Goal: Browse casually

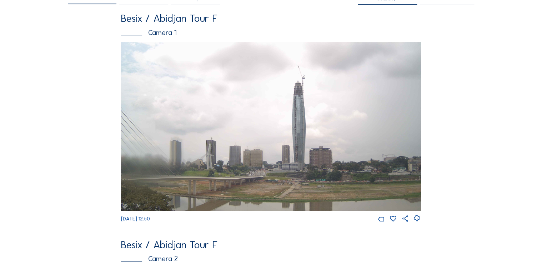
scroll to position [255, 0]
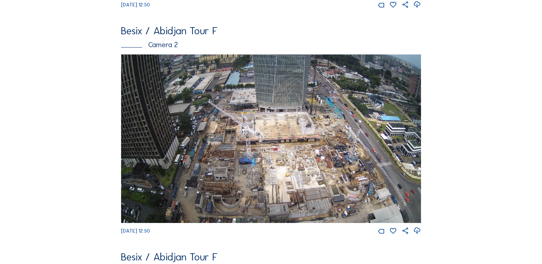
click at [364, 153] on img at bounding box center [270, 138] width 299 height 168
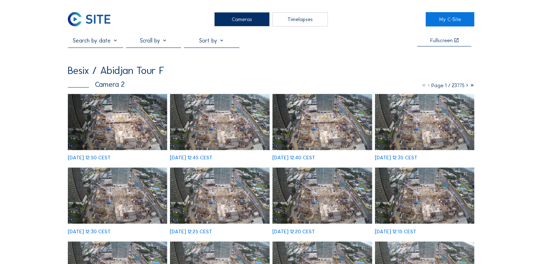
click at [110, 167] on div "[DATE] 12:30 CEST" at bounding box center [118, 200] width 100 height 66
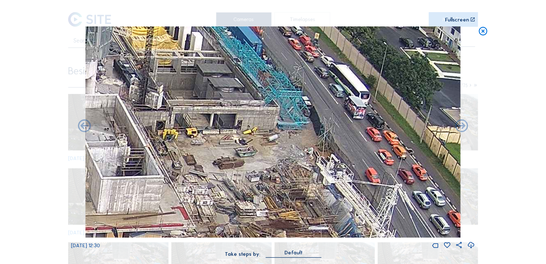
drag, startPoint x: 329, startPoint y: 96, endPoint x: 312, endPoint y: 180, distance: 85.3
click at [312, 180] on img at bounding box center [272, 131] width 375 height 211
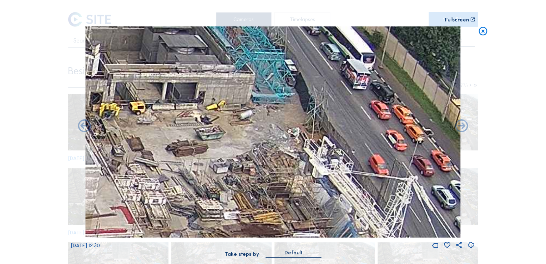
drag, startPoint x: 314, startPoint y: 160, endPoint x: 302, endPoint y: 144, distance: 19.6
click at [302, 144] on img at bounding box center [272, 131] width 375 height 211
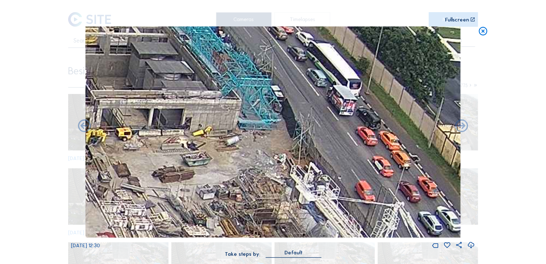
drag, startPoint x: 342, startPoint y: 149, endPoint x: 327, endPoint y: 176, distance: 30.0
click at [327, 176] on img at bounding box center [272, 131] width 375 height 211
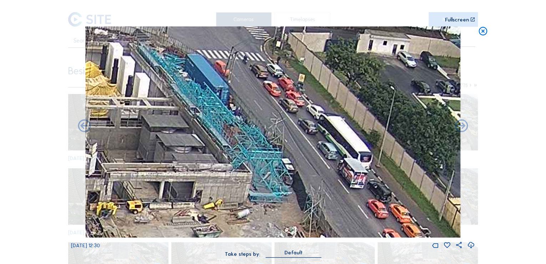
drag, startPoint x: 161, startPoint y: 109, endPoint x: 182, endPoint y: 156, distance: 51.3
click at [182, 156] on img at bounding box center [272, 131] width 375 height 211
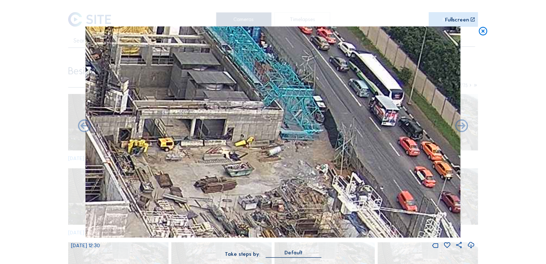
drag, startPoint x: 188, startPoint y: 181, endPoint x: 262, endPoint y: 97, distance: 111.5
click at [260, 97] on img at bounding box center [272, 131] width 375 height 211
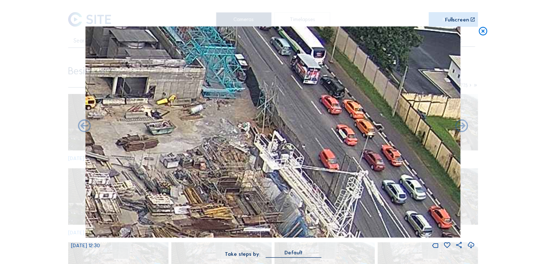
drag, startPoint x: 363, startPoint y: 136, endPoint x: 244, endPoint y: 115, distance: 120.3
click at [244, 115] on img at bounding box center [272, 131] width 375 height 211
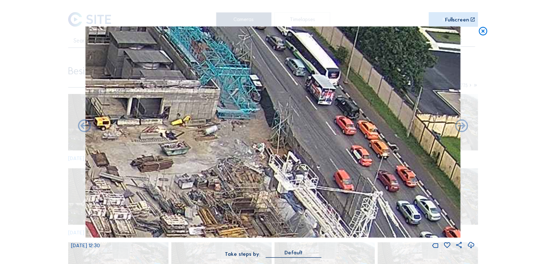
drag, startPoint x: 226, startPoint y: 148, endPoint x: 241, endPoint y: 169, distance: 26.3
click at [241, 169] on img at bounding box center [272, 131] width 375 height 211
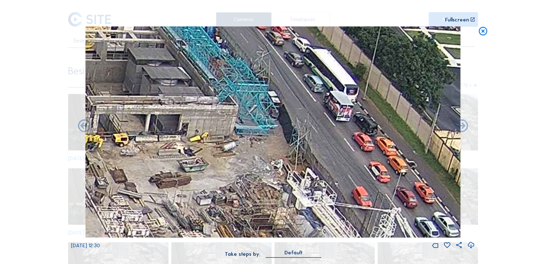
drag, startPoint x: 236, startPoint y: 147, endPoint x: 253, endPoint y: 163, distance: 23.5
click at [253, 163] on img at bounding box center [272, 131] width 375 height 211
